Goal: Task Accomplishment & Management: Manage account settings

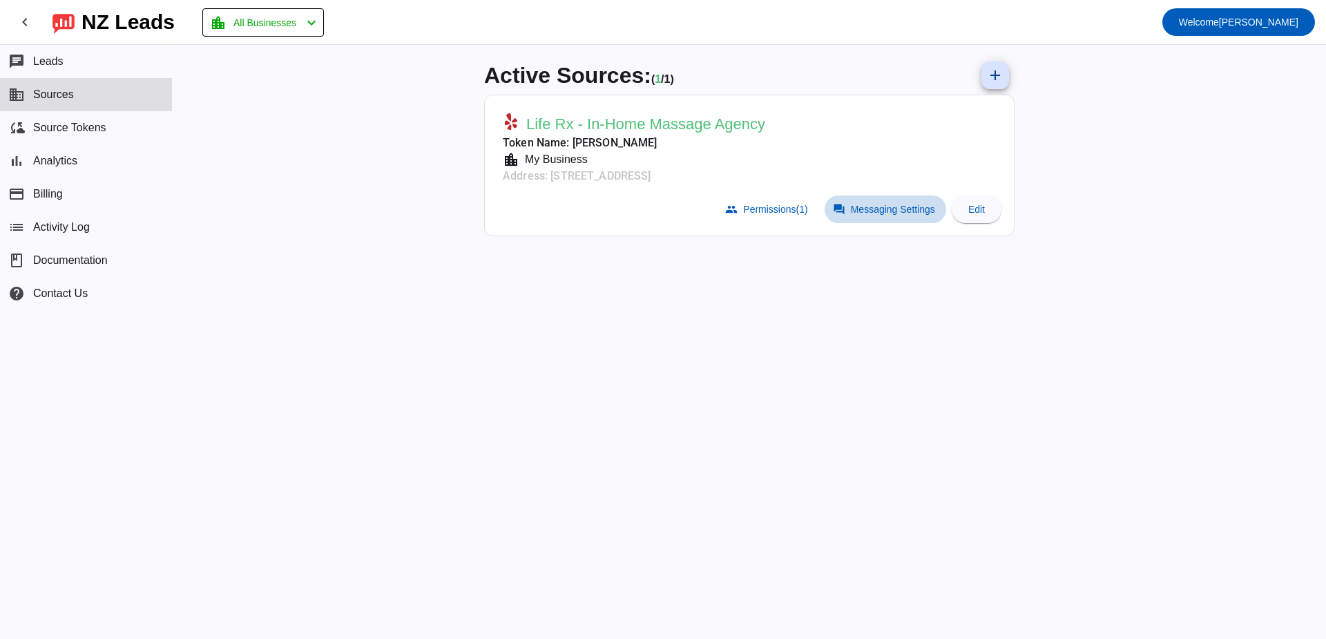
click at [873, 211] on span "Messaging Settings" at bounding box center [893, 209] width 84 height 11
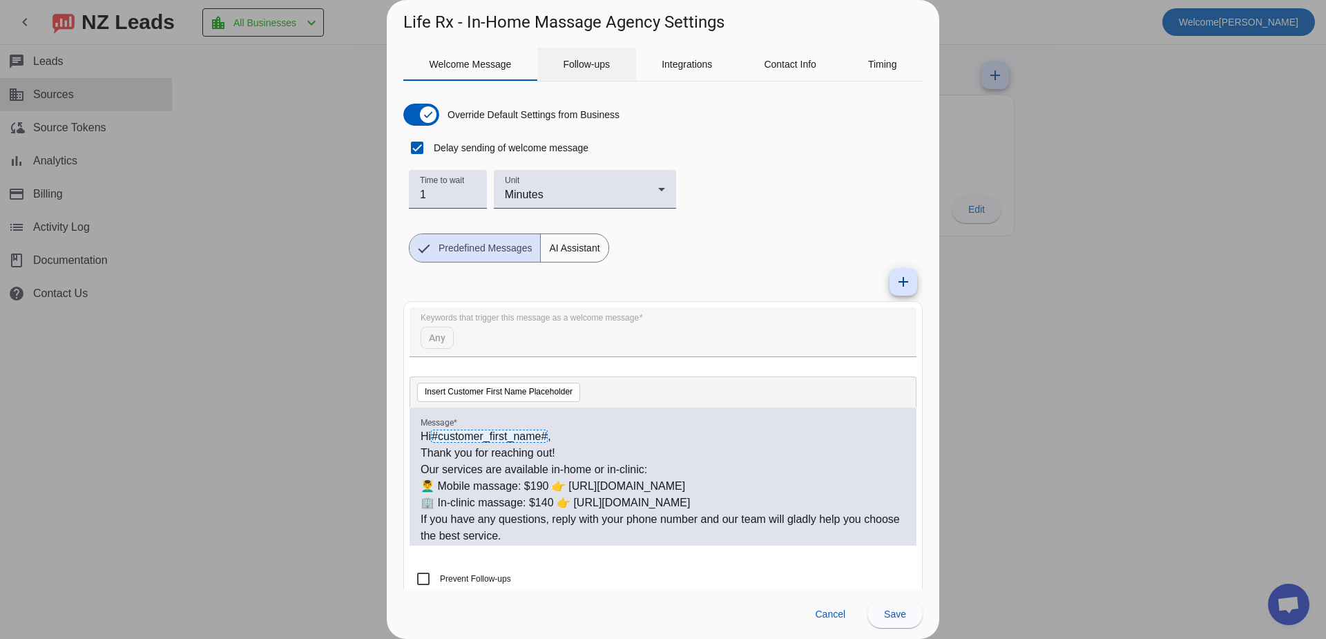
click at [576, 67] on span "Follow-ups" at bounding box center [586, 64] width 47 height 10
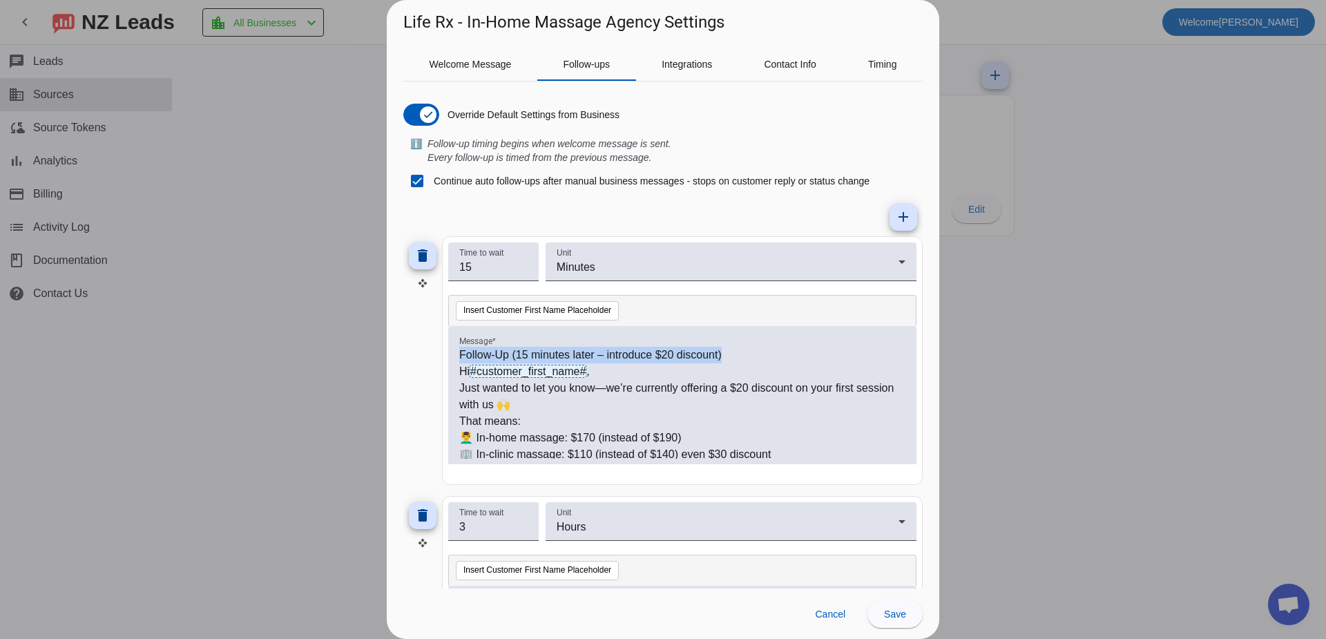
drag, startPoint x: 716, startPoint y: 354, endPoint x: 397, endPoint y: 347, distance: 319.1
click at [397, 347] on div "Welcome Message Follow-ups Integrations Contact Info Timing Override Default Se…" at bounding box center [663, 311] width 552 height 555
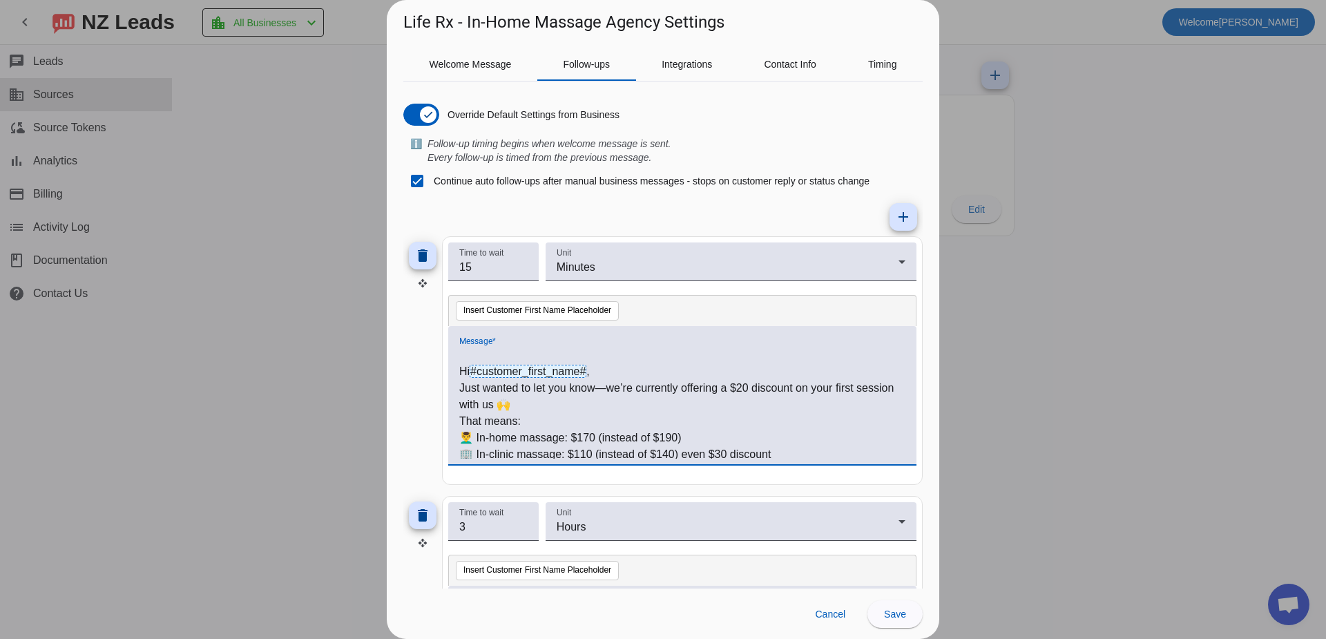
click at [461, 372] on p "Hi #customer_first_name# ," at bounding box center [682, 371] width 446 height 17
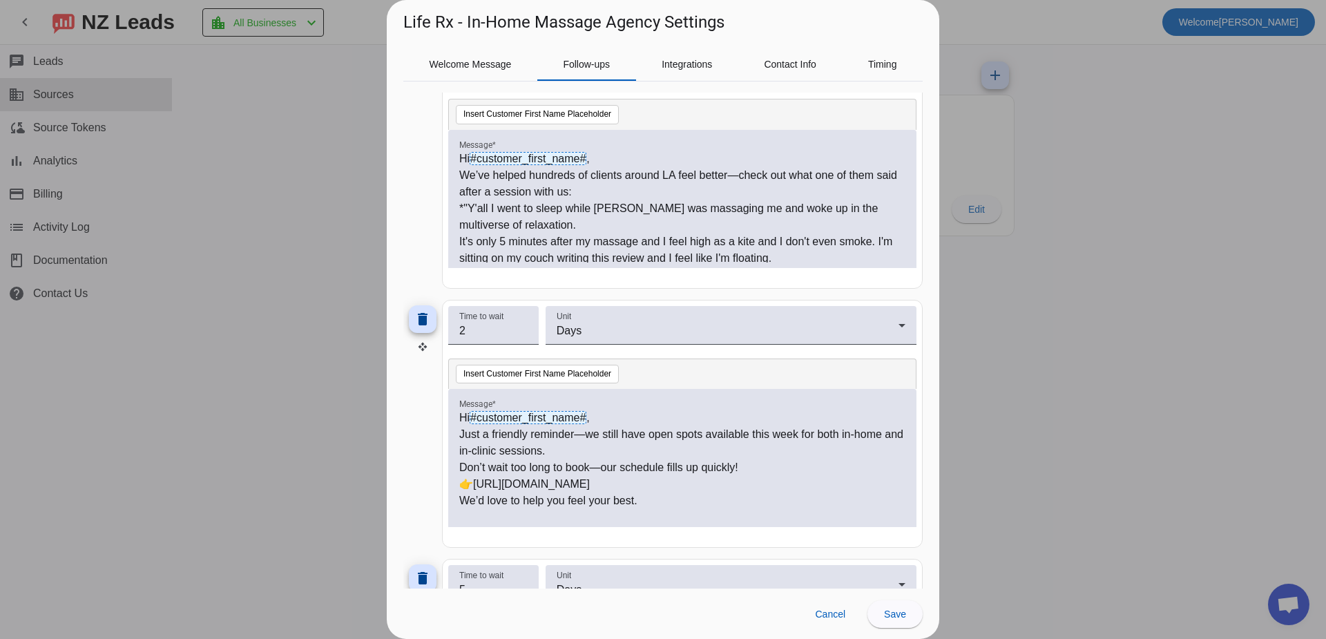
scroll to position [686, 0]
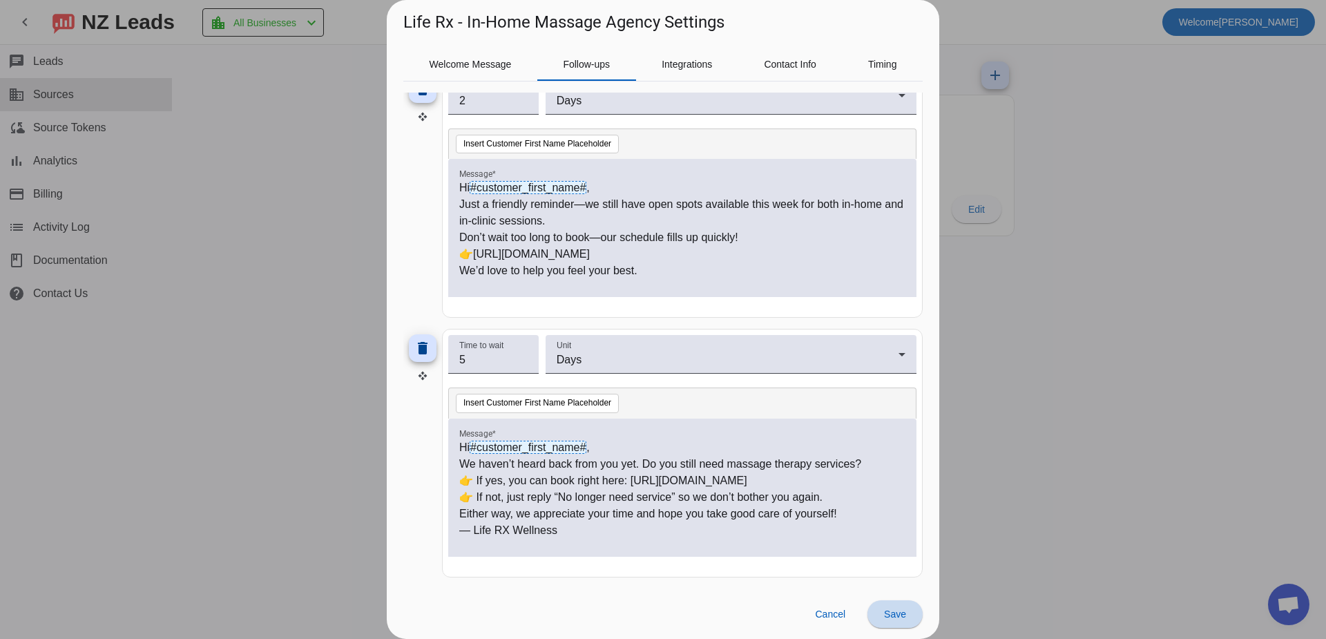
click at [897, 607] on span at bounding box center [894, 613] width 55 height 33
